Goal: Check status: Check status

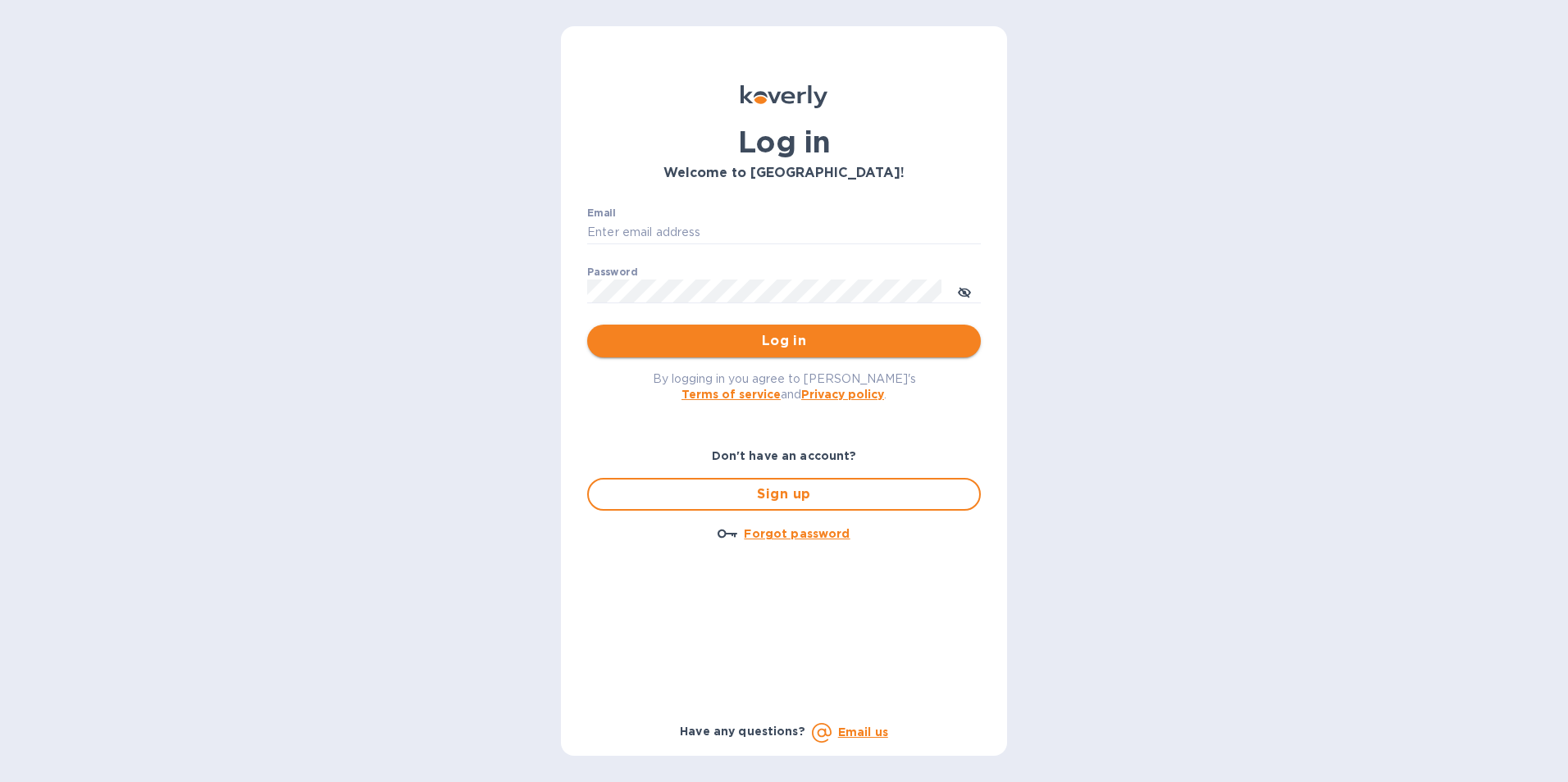
type input "ESEVERINO@VIANDERFOODS.COM"
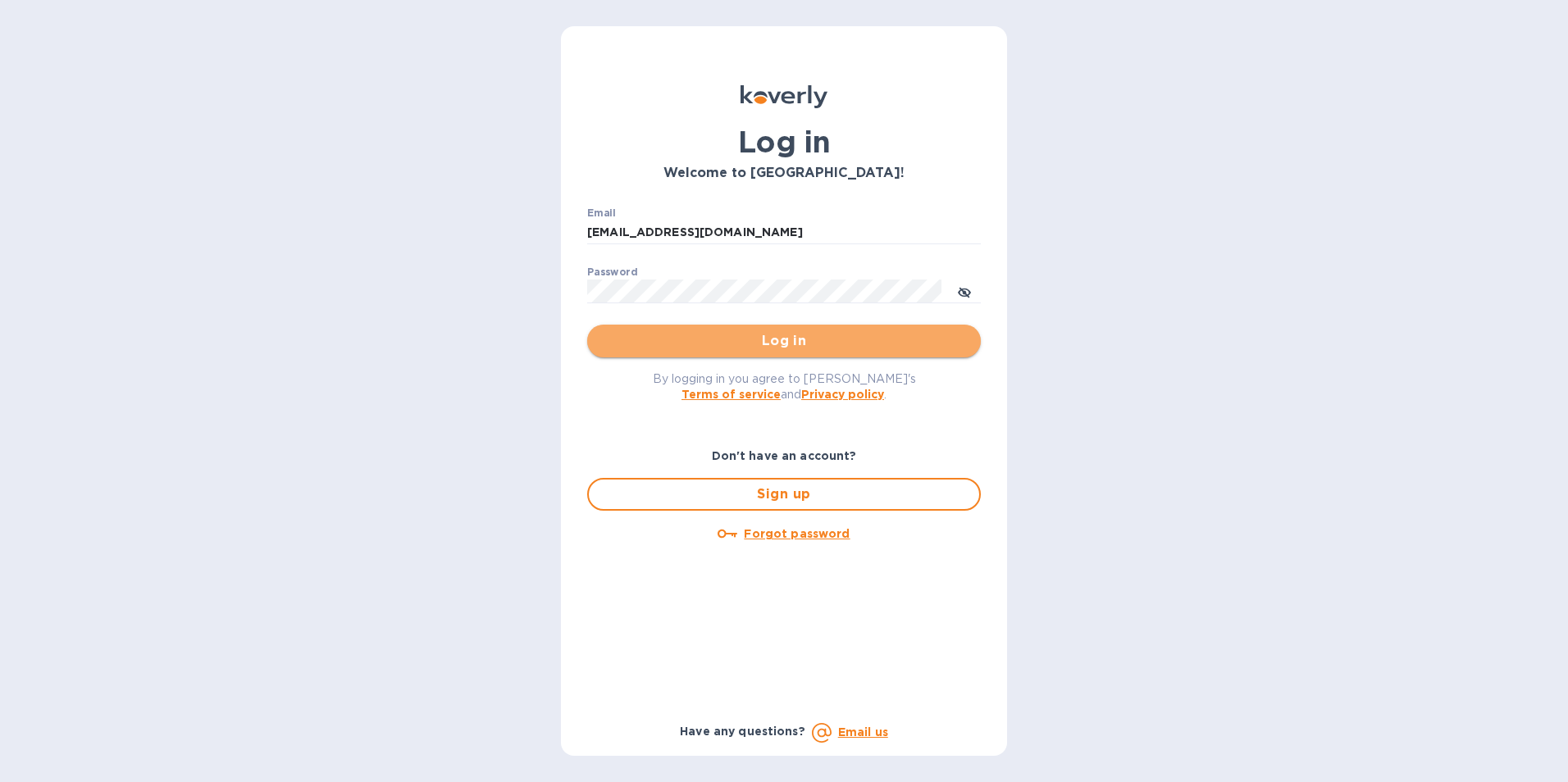
click at [787, 348] on span "Log in" at bounding box center [784, 341] width 368 height 20
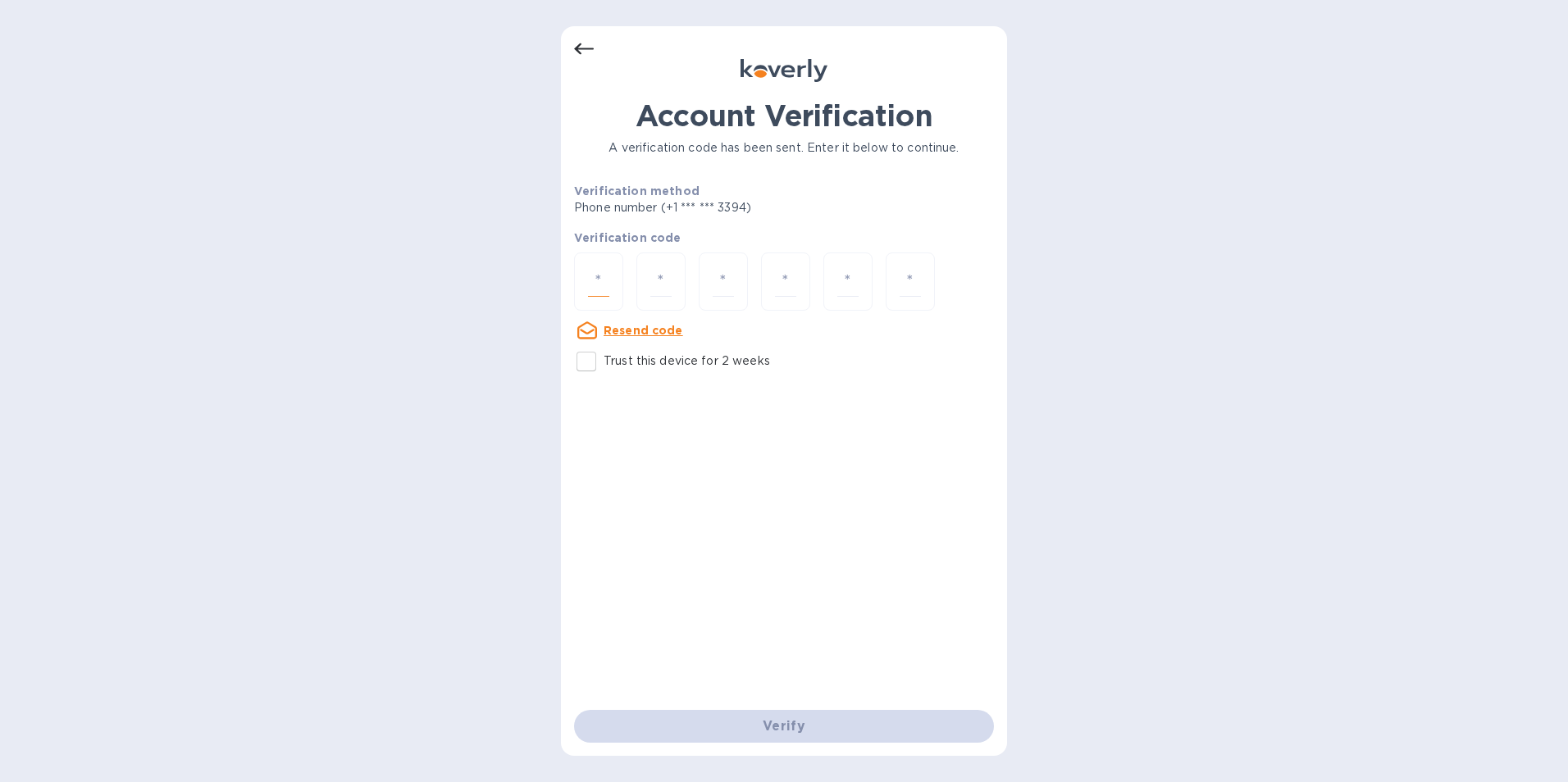
click at [604, 274] on input "number" at bounding box center [598, 282] width 21 height 31
type input "1"
type input "2"
type input "7"
type input "8"
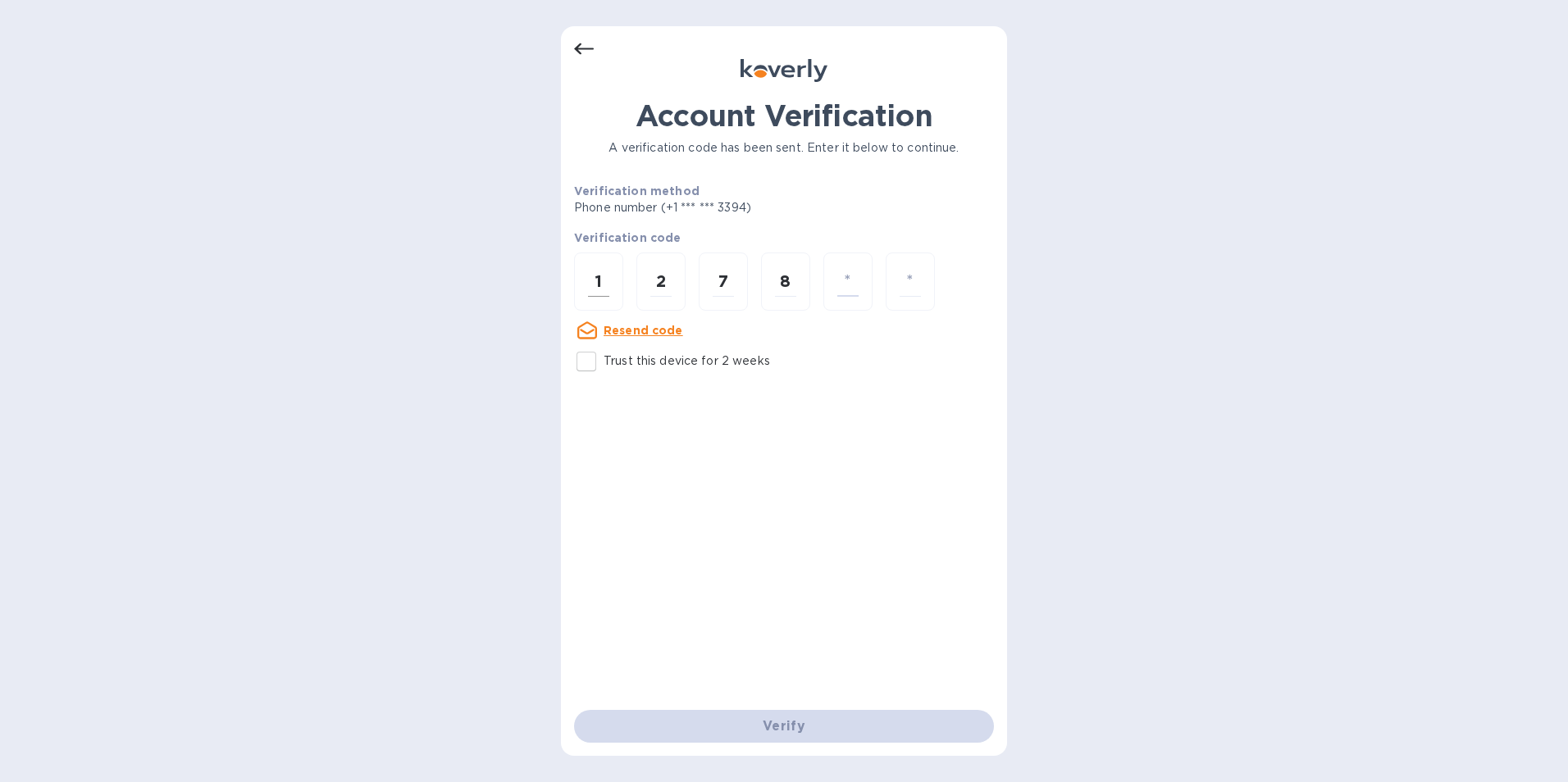
type input "4"
type input "9"
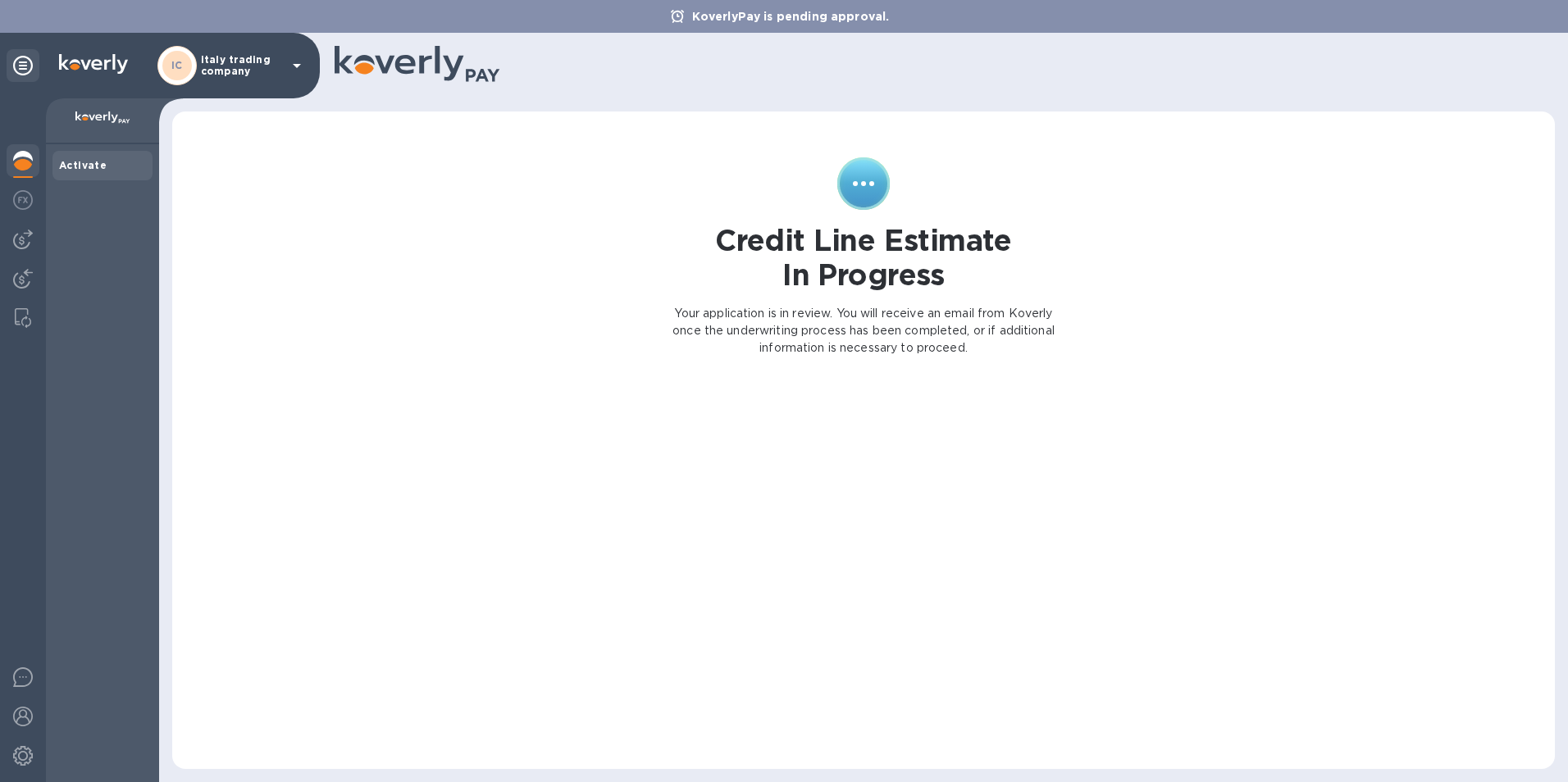
click at [290, 61] on icon at bounding box center [297, 65] width 20 height 20
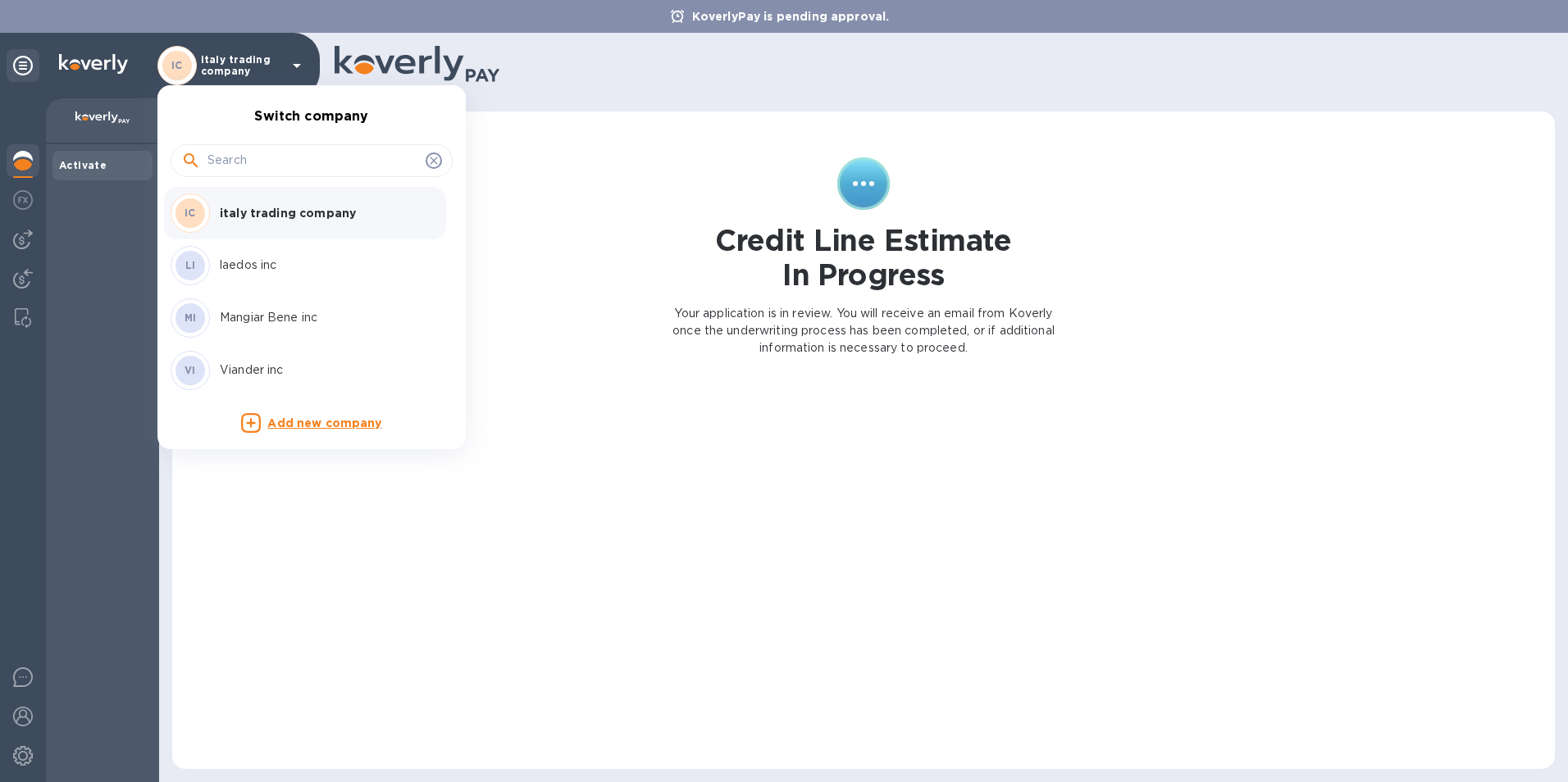
click at [268, 327] on p "Mangiar Bene inc" at bounding box center [322, 317] width 206 height 17
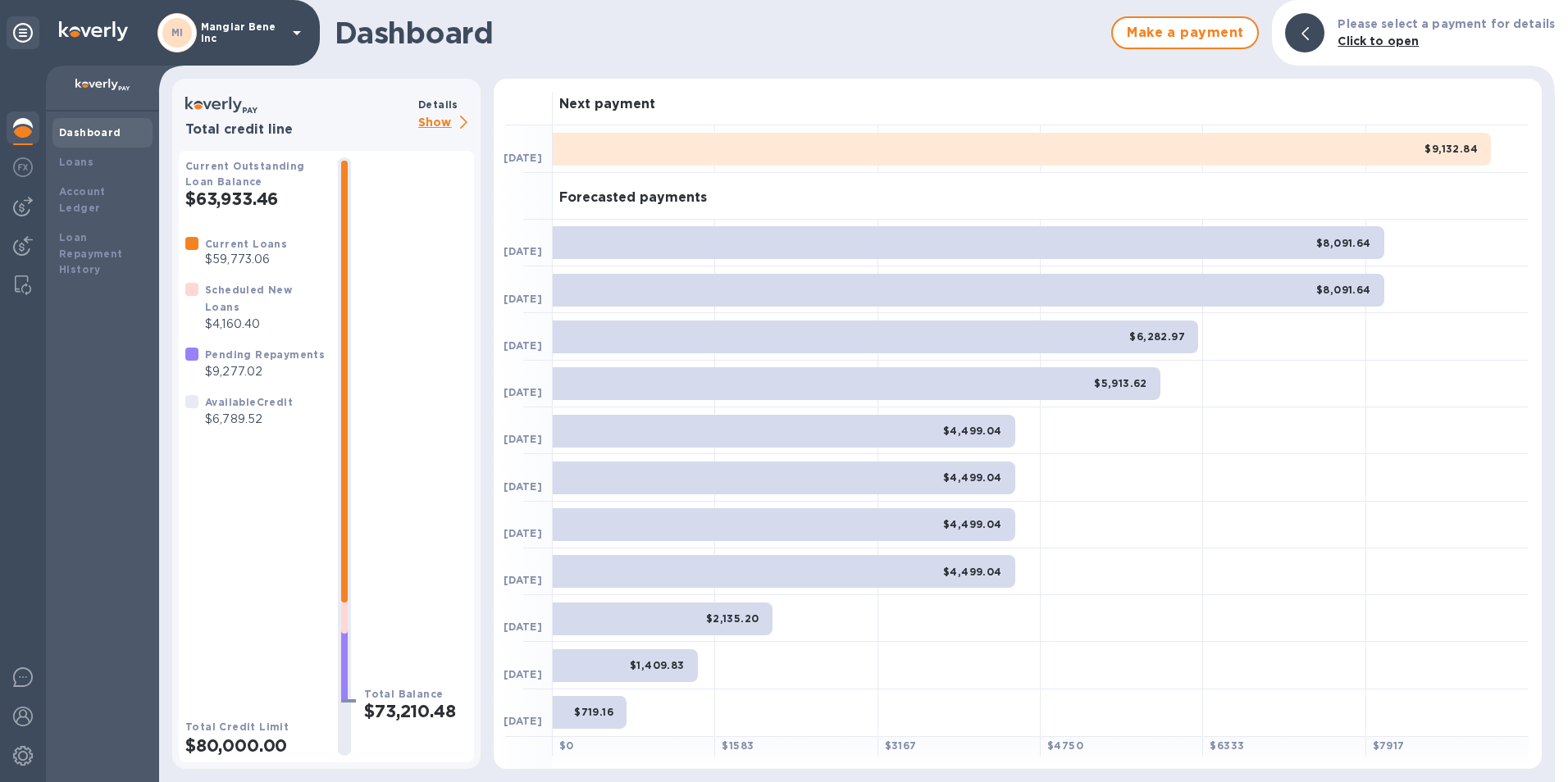
click at [433, 123] on p "Show" at bounding box center [446, 123] width 56 height 21
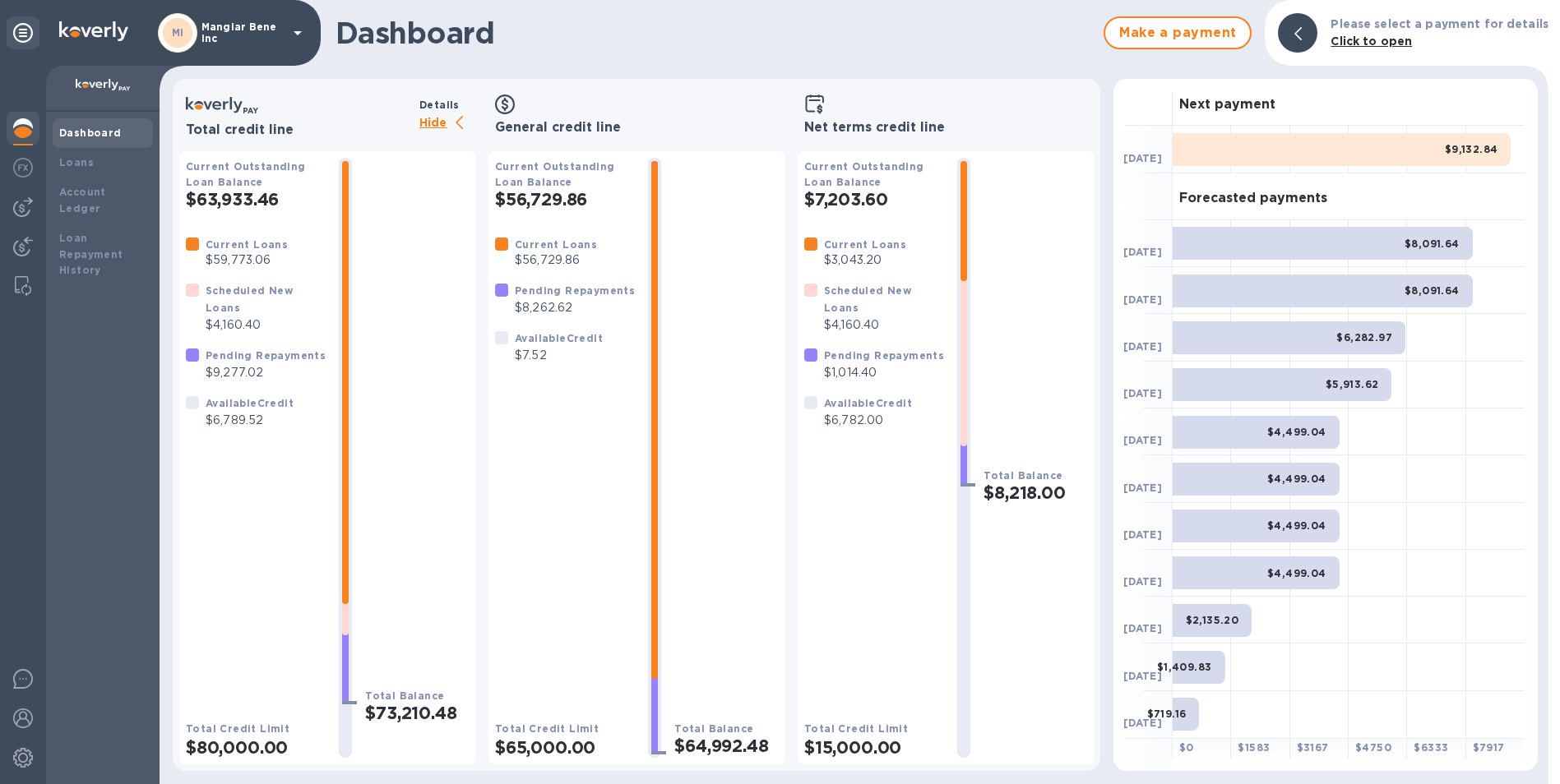
click at [293, 35] on icon at bounding box center [298, 33] width 20 height 20
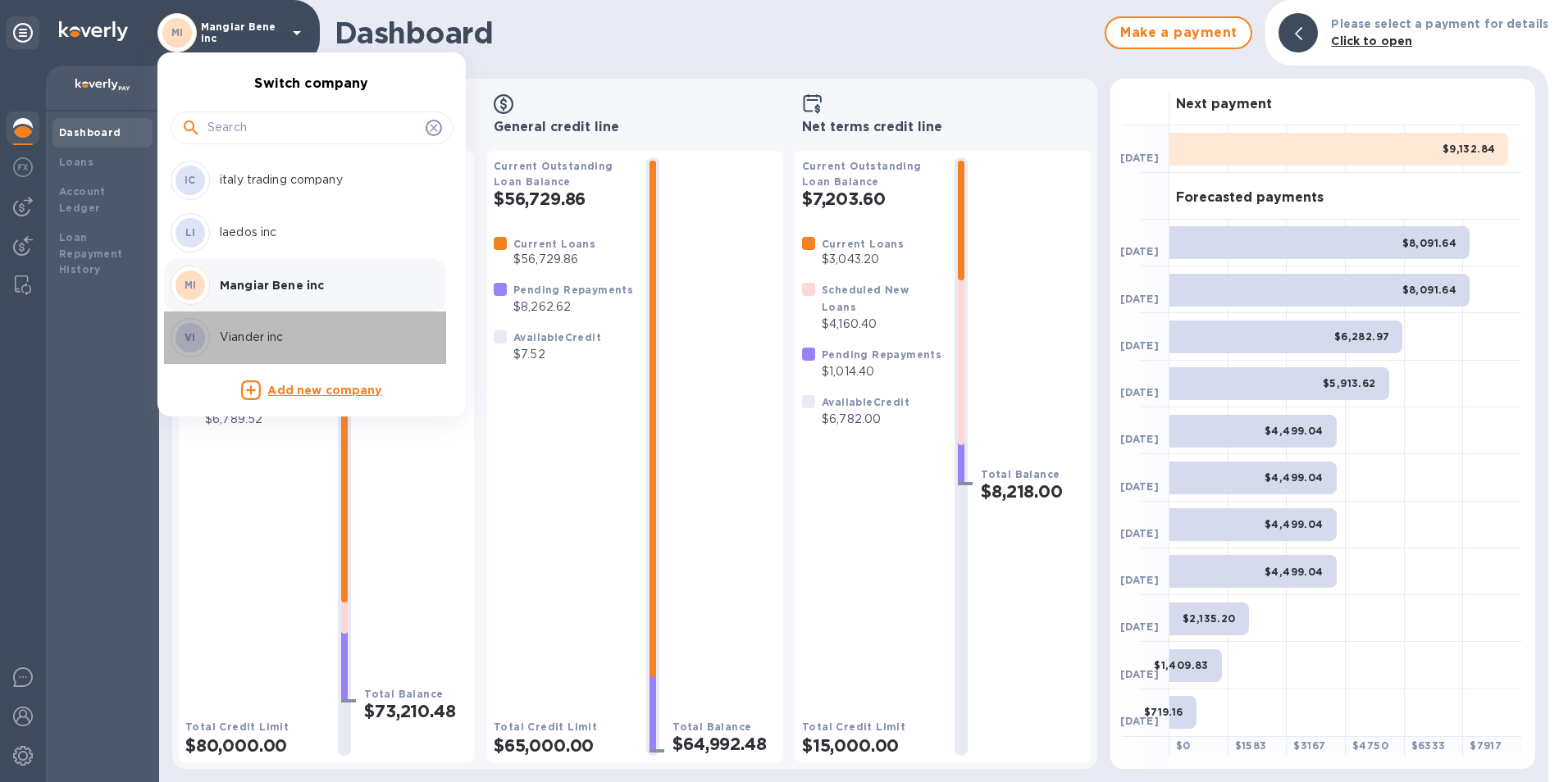
click at [247, 334] on p "Viander inc" at bounding box center [322, 337] width 206 height 17
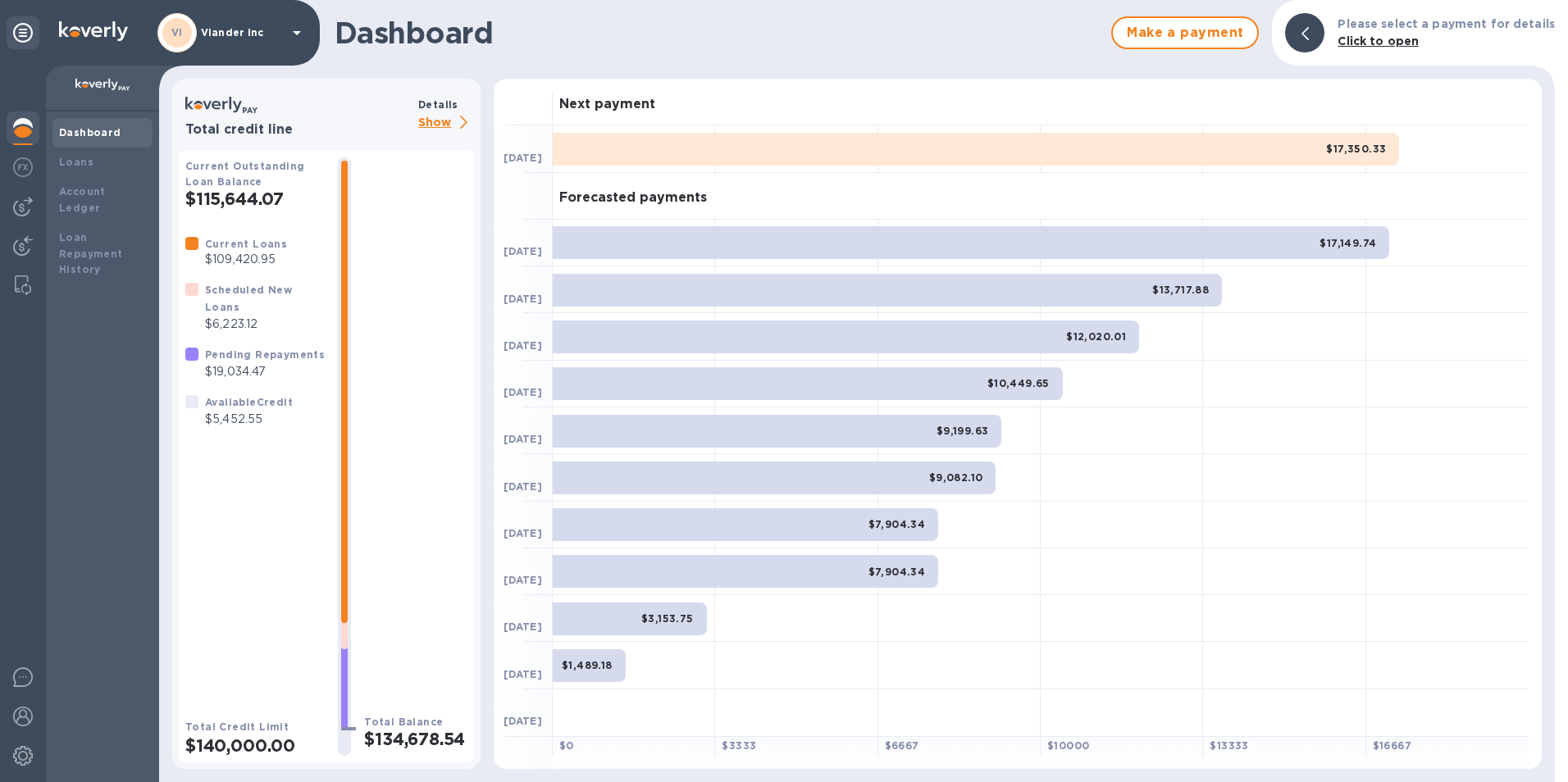
click at [435, 120] on p "Show" at bounding box center [446, 123] width 56 height 21
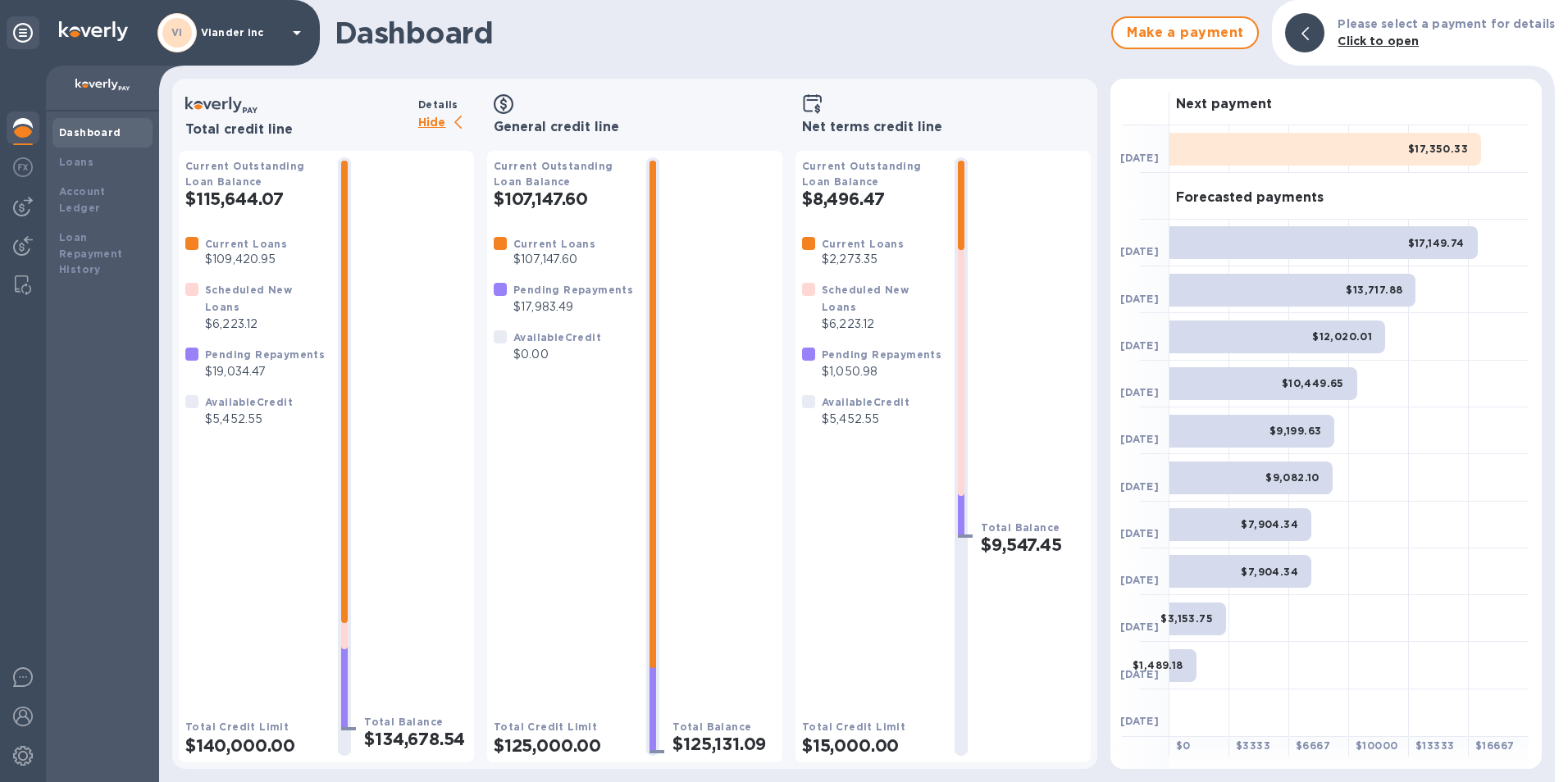
click at [293, 31] on icon at bounding box center [297, 33] width 8 height 4
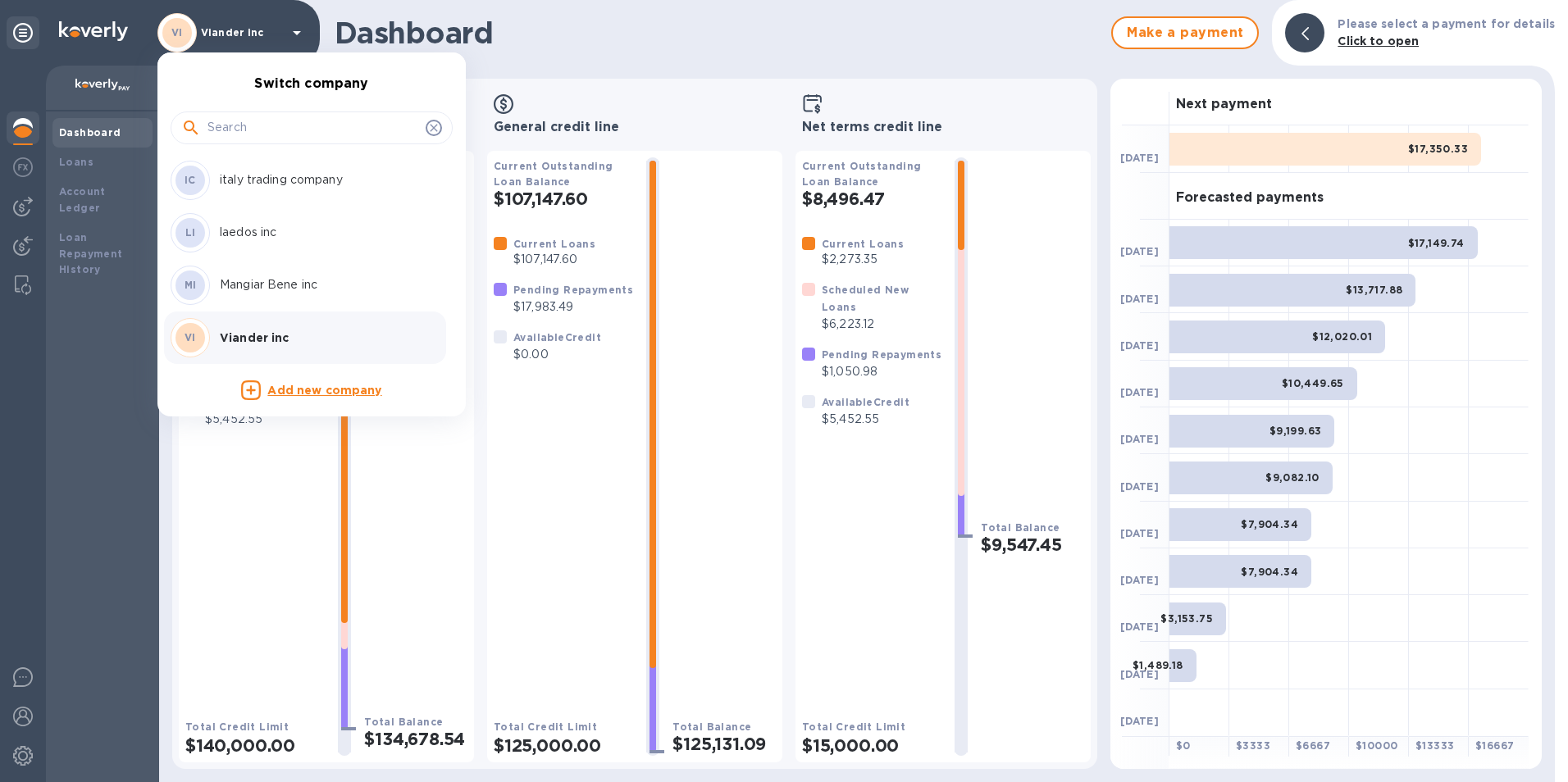
click at [282, 286] on p "Mangiar Bene inc" at bounding box center [322, 285] width 206 height 17
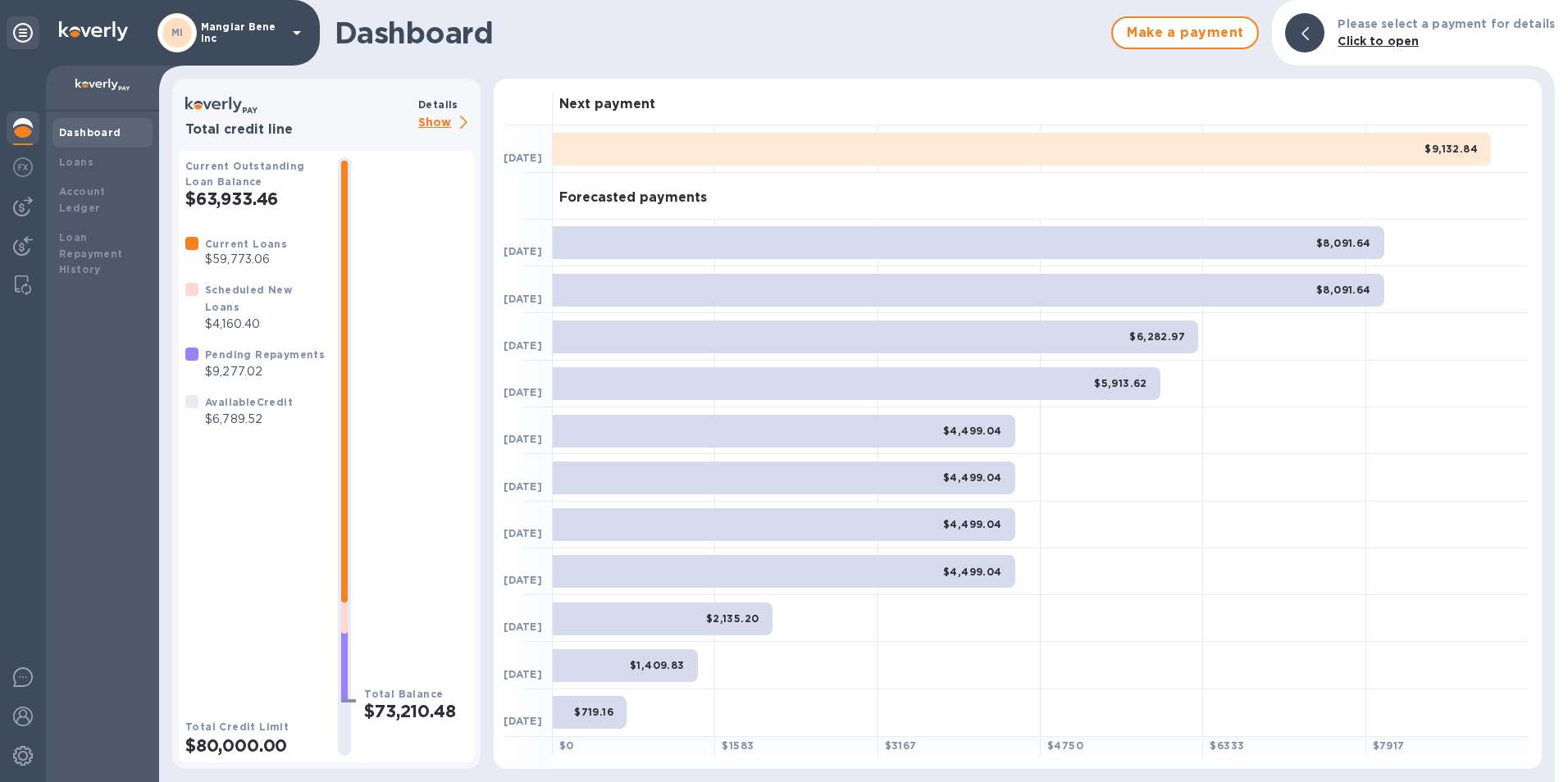
click at [295, 27] on icon at bounding box center [297, 33] width 20 height 20
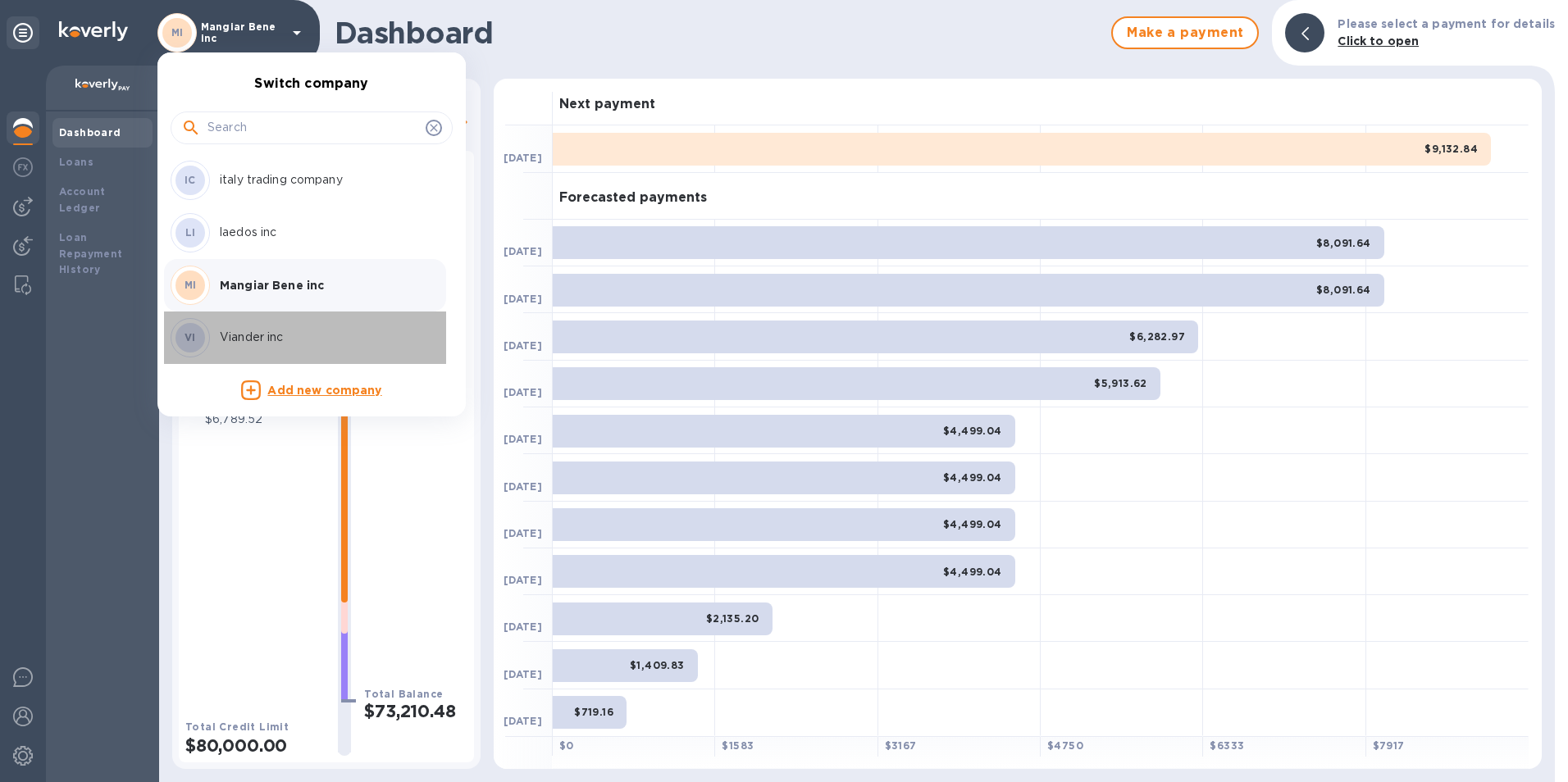
click at [270, 341] on p "Viander inc" at bounding box center [322, 337] width 206 height 17
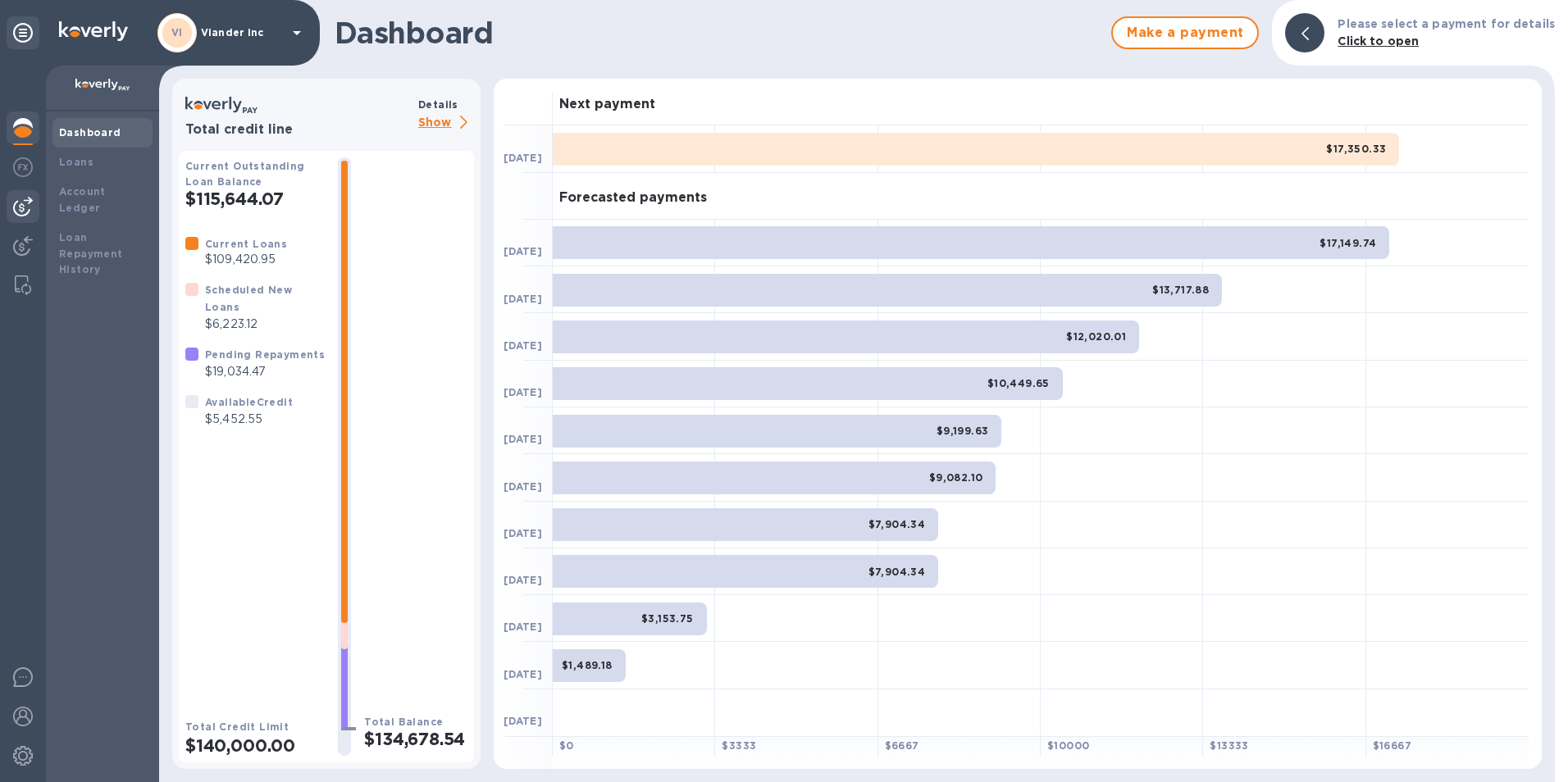
click at [24, 202] on img at bounding box center [22, 206] width 20 height 20
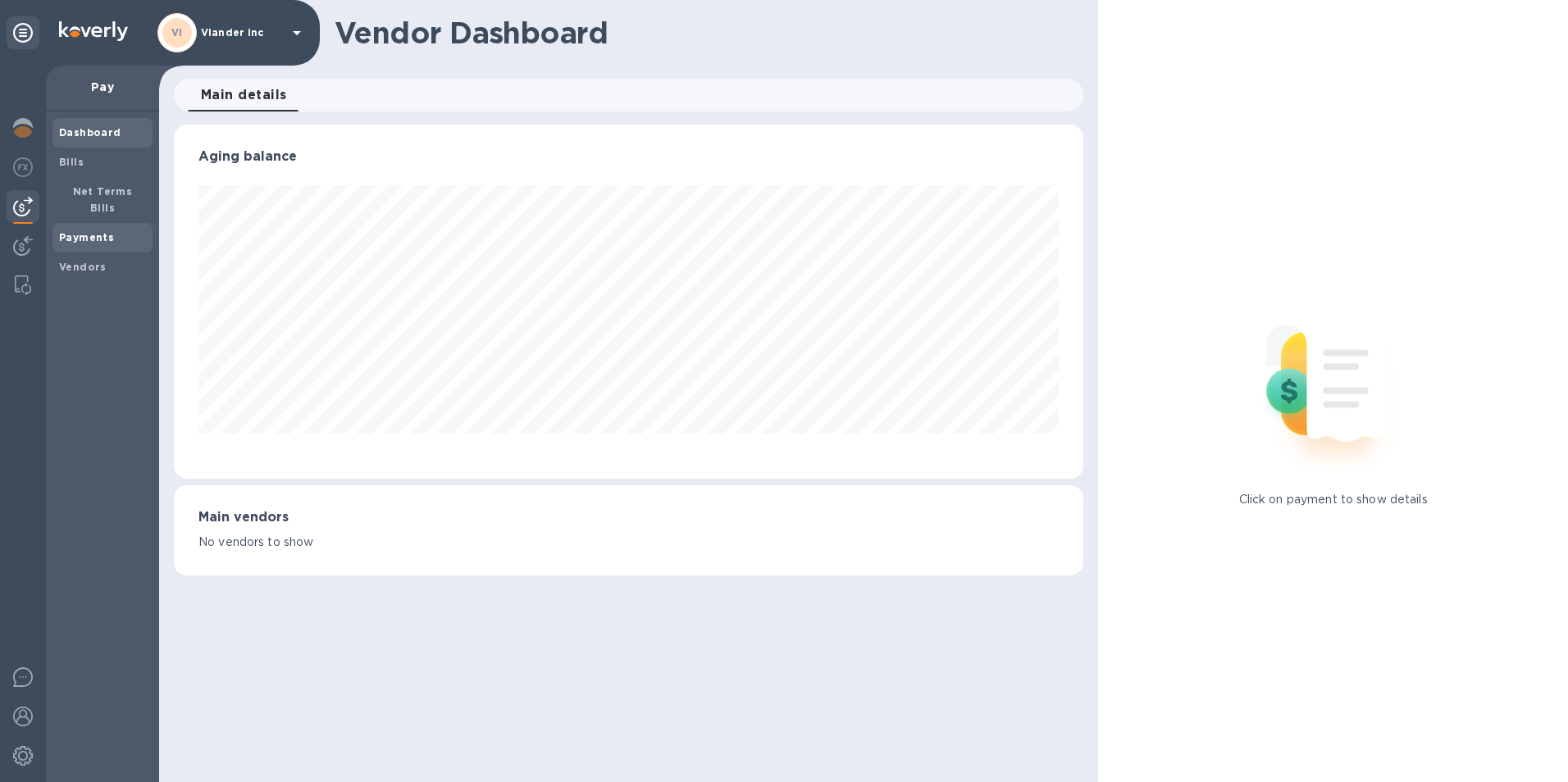
scroll to position [819523, 819114]
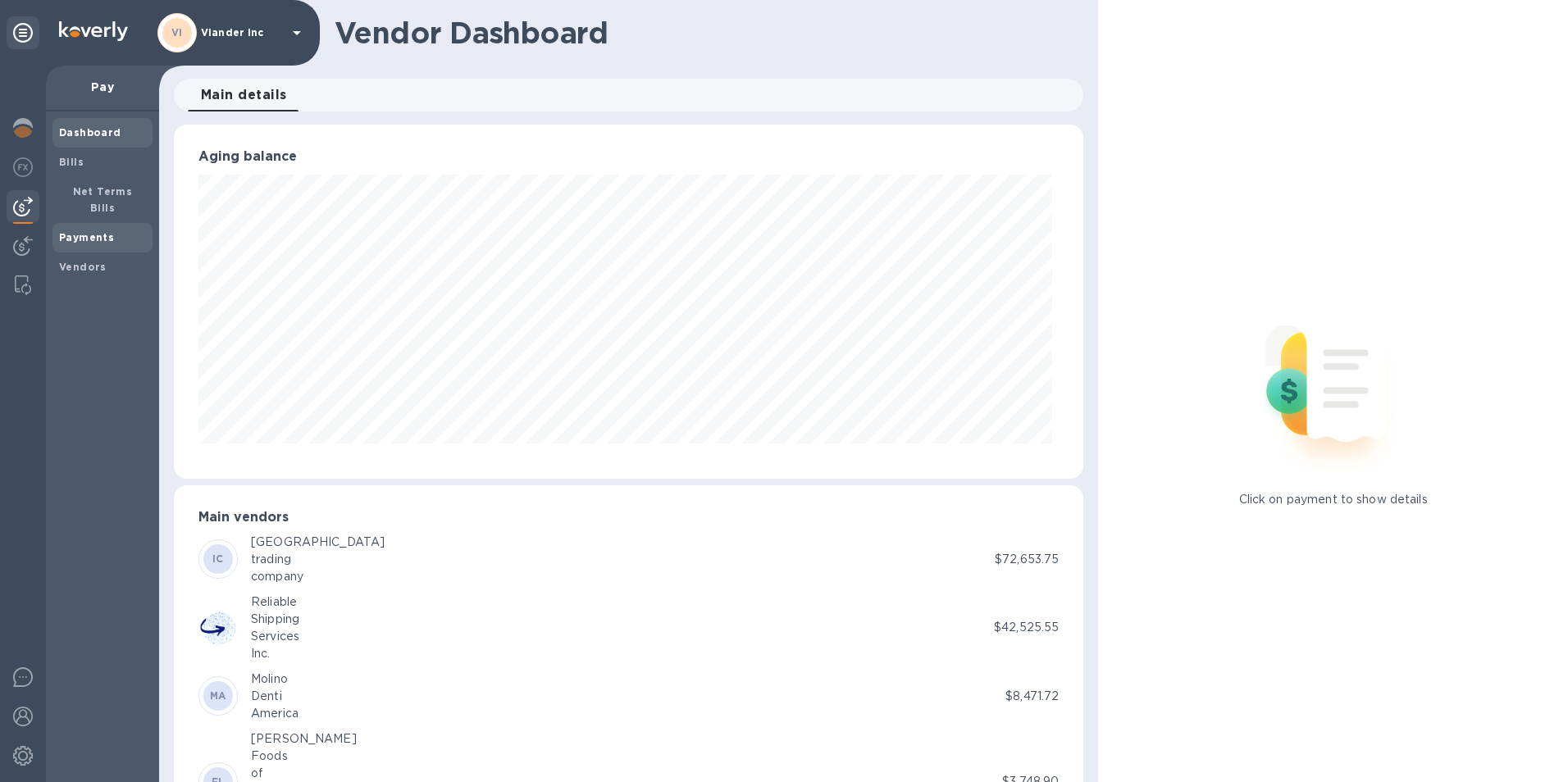
click at [92, 231] on b "Payments" at bounding box center [86, 237] width 55 height 12
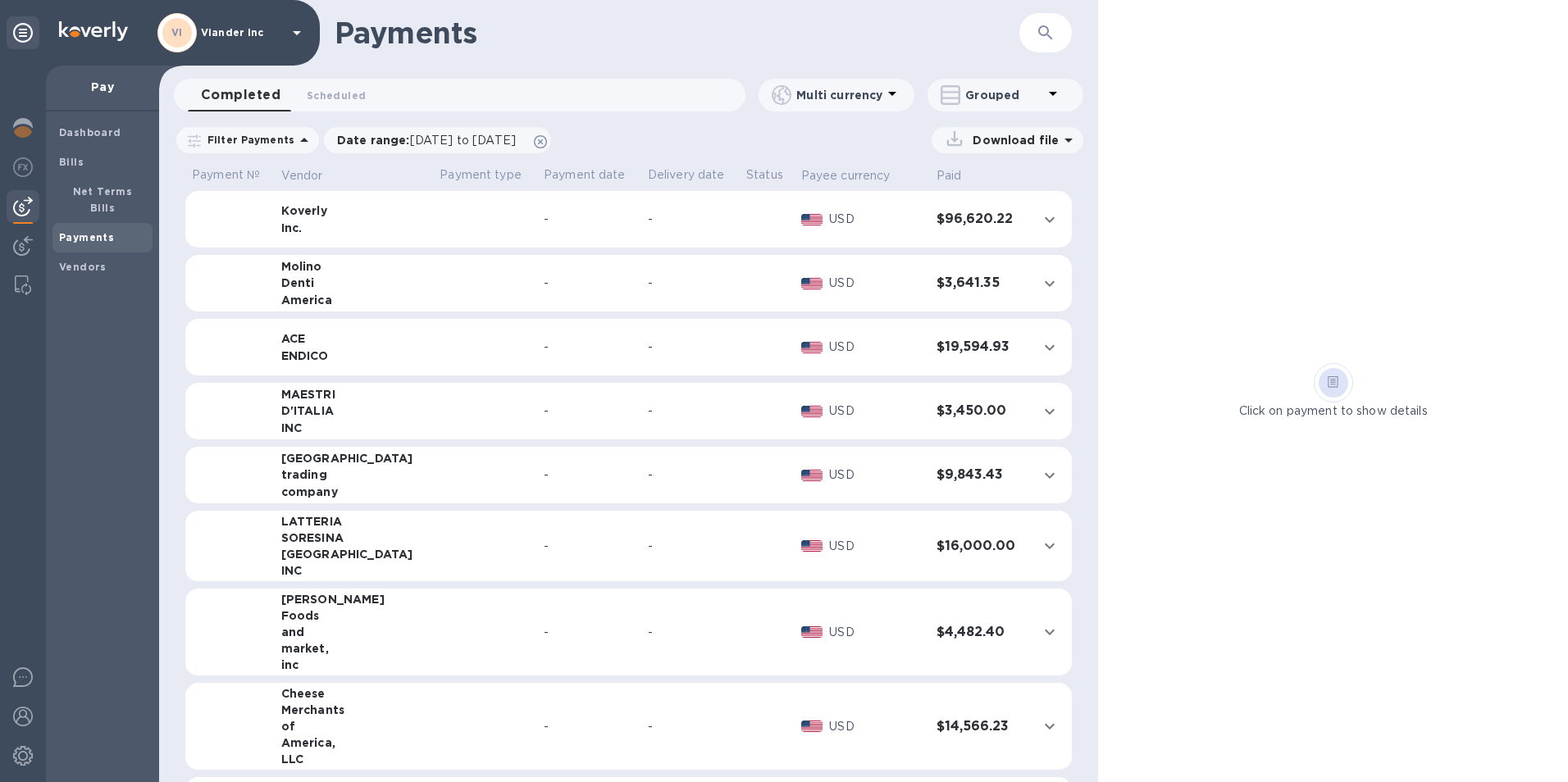
click at [862, 284] on p "USD" at bounding box center [875, 283] width 94 height 17
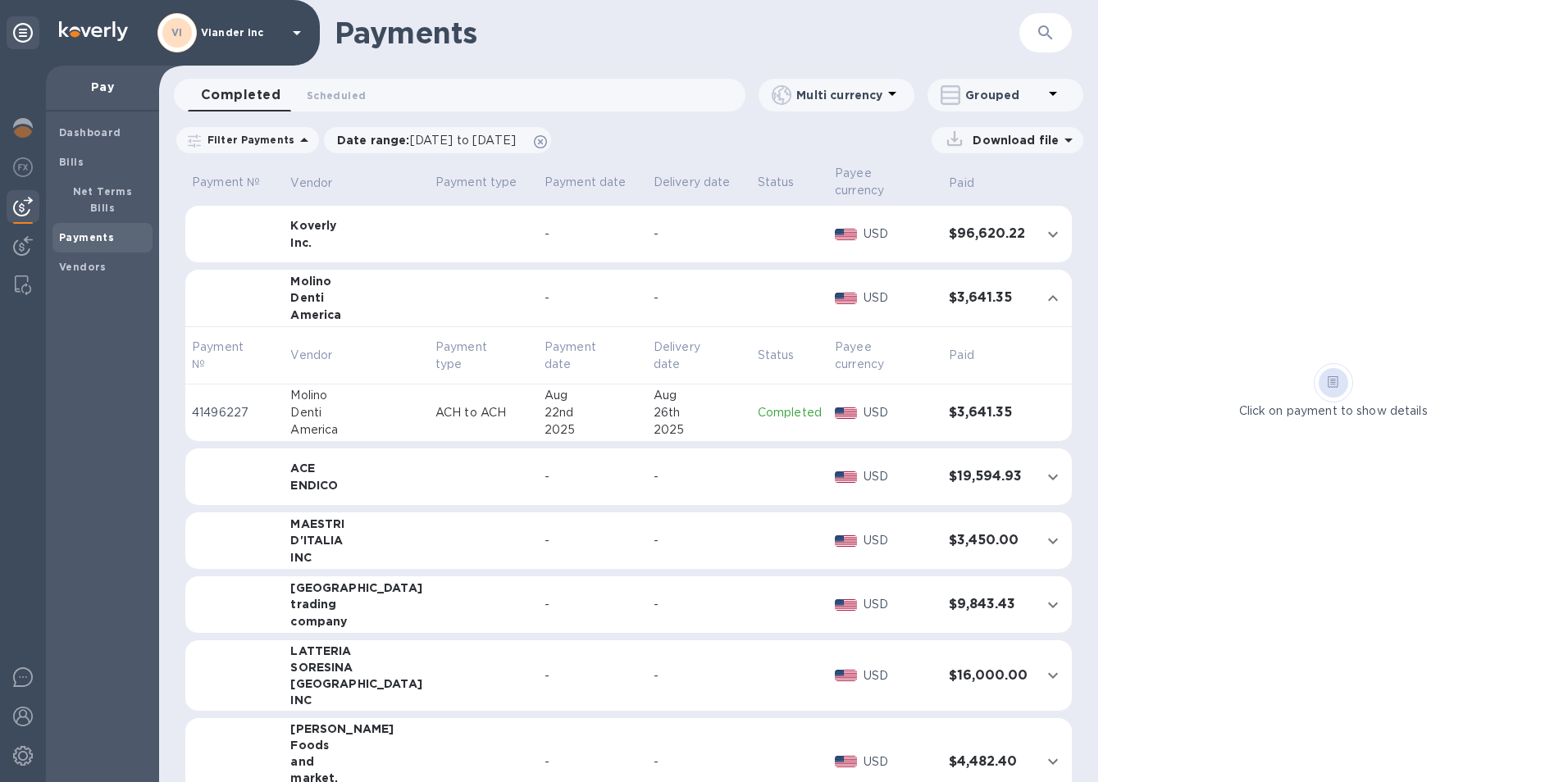
scroll to position [82, 0]
